Goal: Transaction & Acquisition: Obtain resource

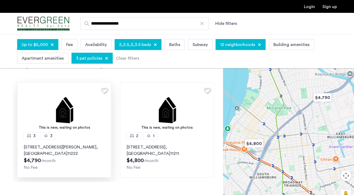
scroll to position [9, 0]
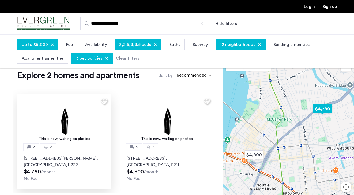
click at [53, 125] on img at bounding box center [64, 121] width 94 height 54
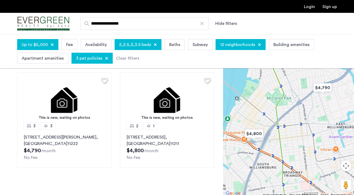
scroll to position [33, 0]
